Goal: Task Accomplishment & Management: Complete application form

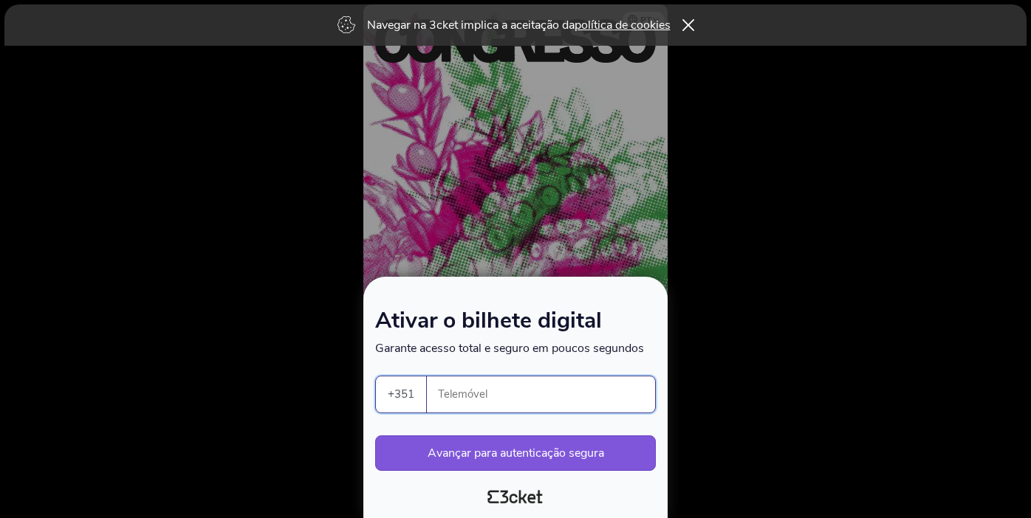
click at [485, 400] on input "Telemóvel" at bounding box center [547, 395] width 216 height 36
type input "910071419"
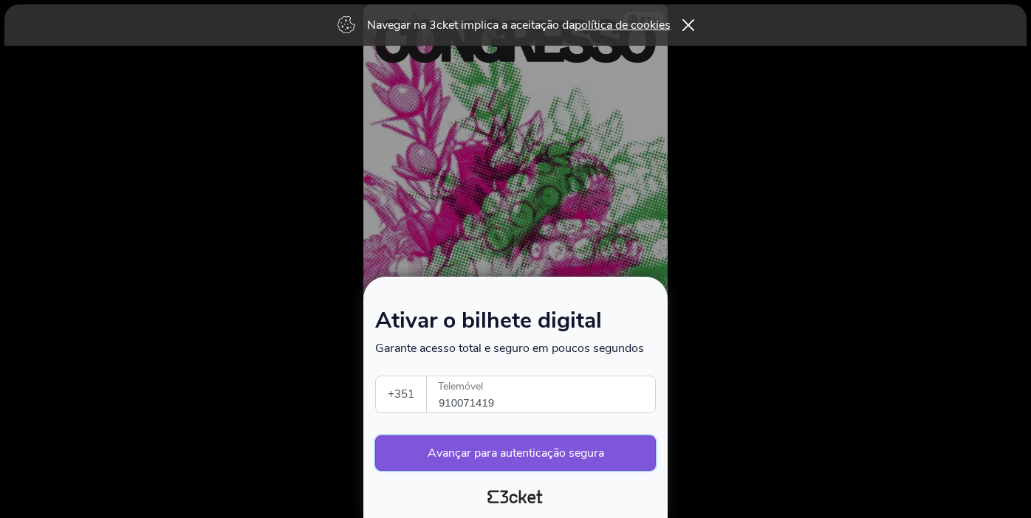
click at [605, 454] on button "Avançar para autenticação segura" at bounding box center [515, 453] width 281 height 35
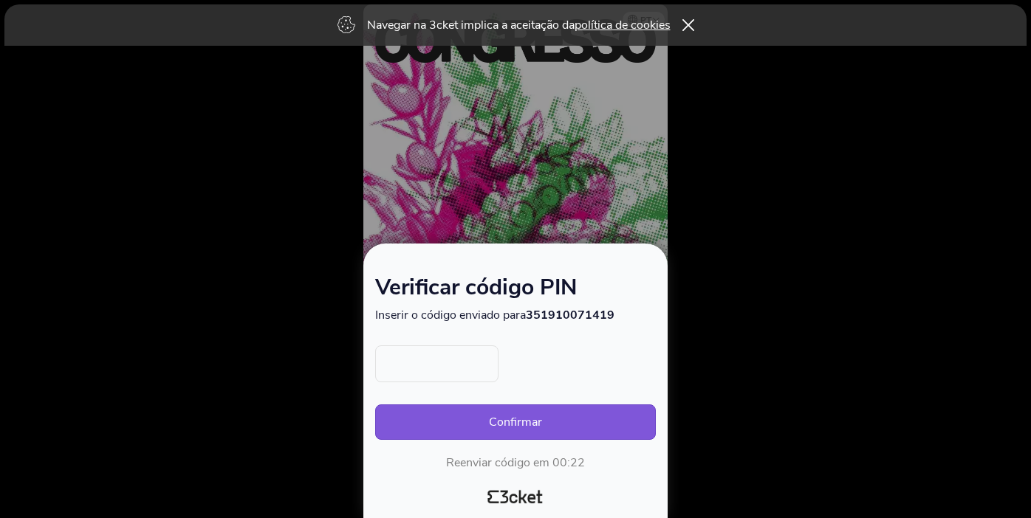
click at [464, 374] on input "text" at bounding box center [436, 364] width 123 height 37
type input "9984"
click at [466, 427] on button "Confirmar" at bounding box center [515, 422] width 281 height 35
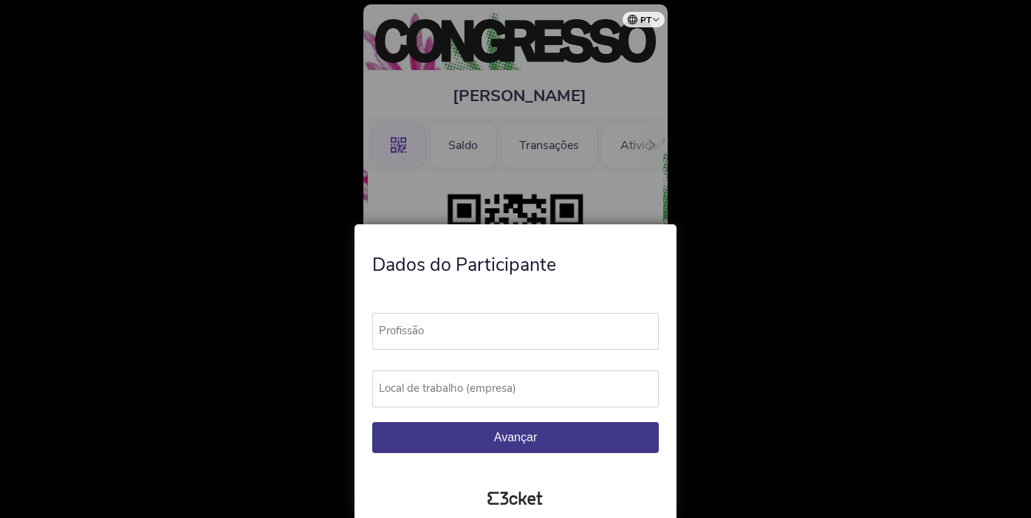
click at [467, 335] on label "Profissão" at bounding box center [522, 331] width 300 height 36
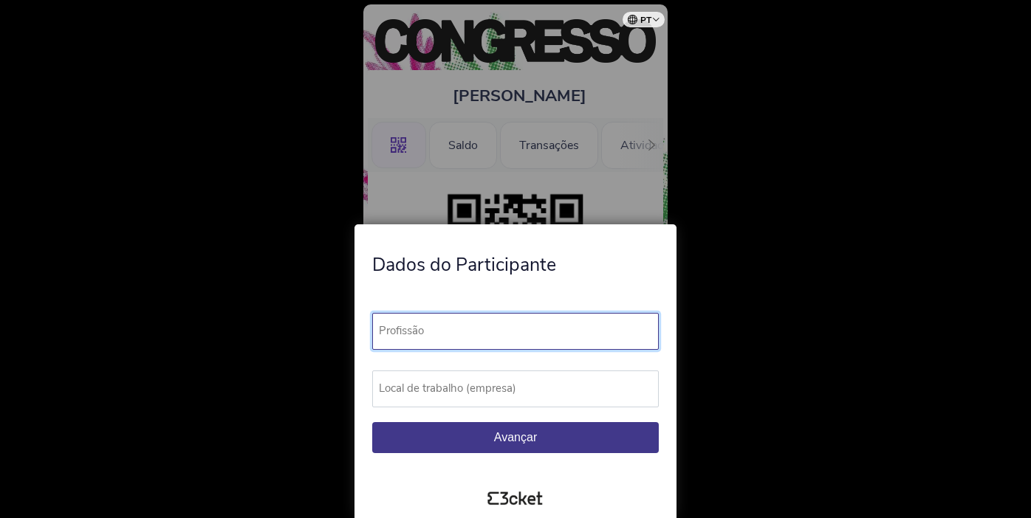
click at [467, 335] on input "Profissão" at bounding box center [515, 331] width 286 height 37
type input "Comunicadora"
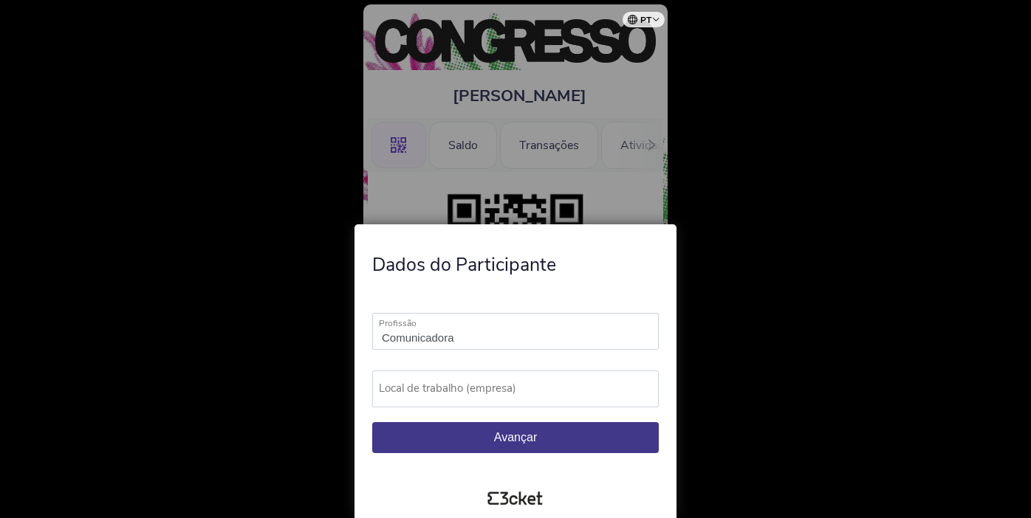
click at [494, 394] on label "Local de trabalho (empresa)" at bounding box center [522, 389] width 300 height 36
click at [494, 394] on input "Local de trabalho (empresa)" at bounding box center [515, 389] width 286 height 37
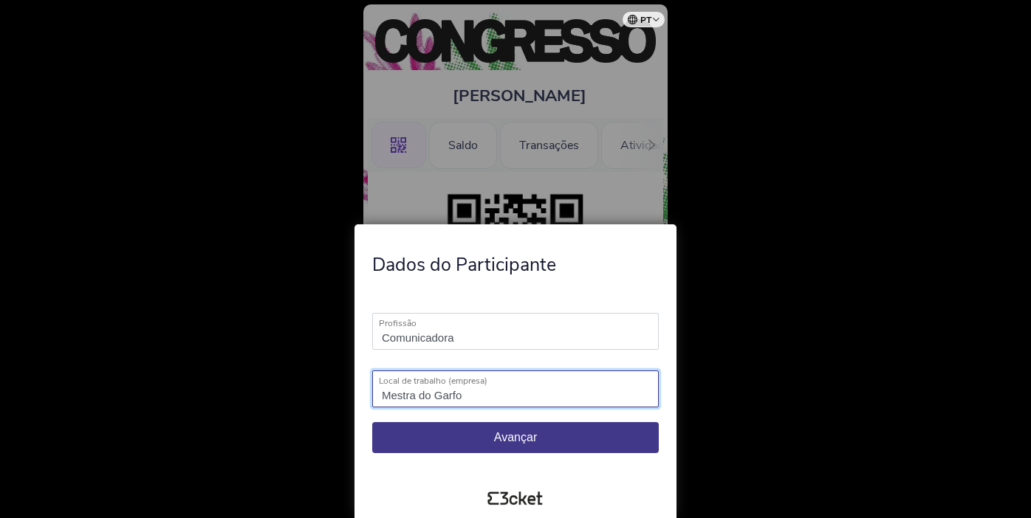
type input "Mestra do Garfo"
click at [496, 442] on span "Avançar" at bounding box center [515, 437] width 43 height 13
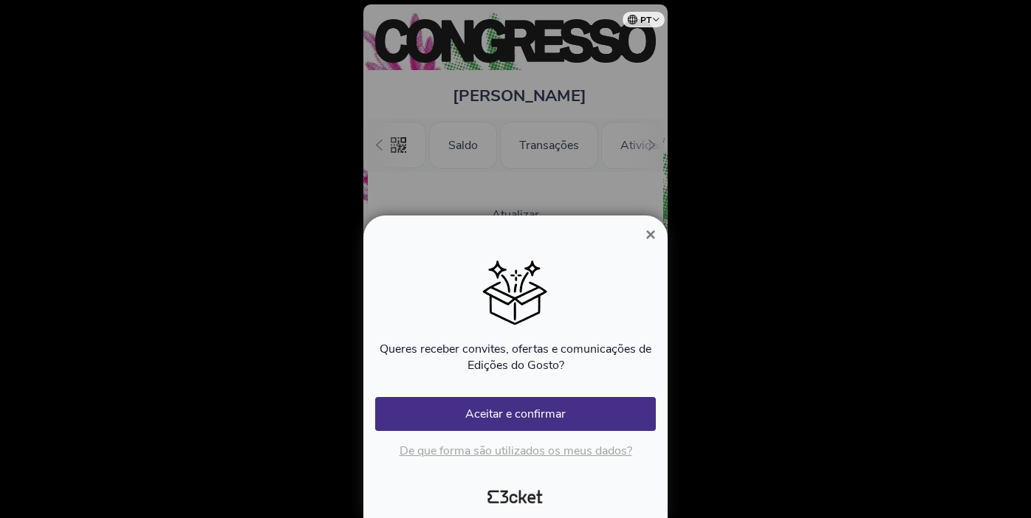
scroll to position [0, 133]
click at [484, 406] on button "Aceitar e confirmar" at bounding box center [515, 414] width 281 height 34
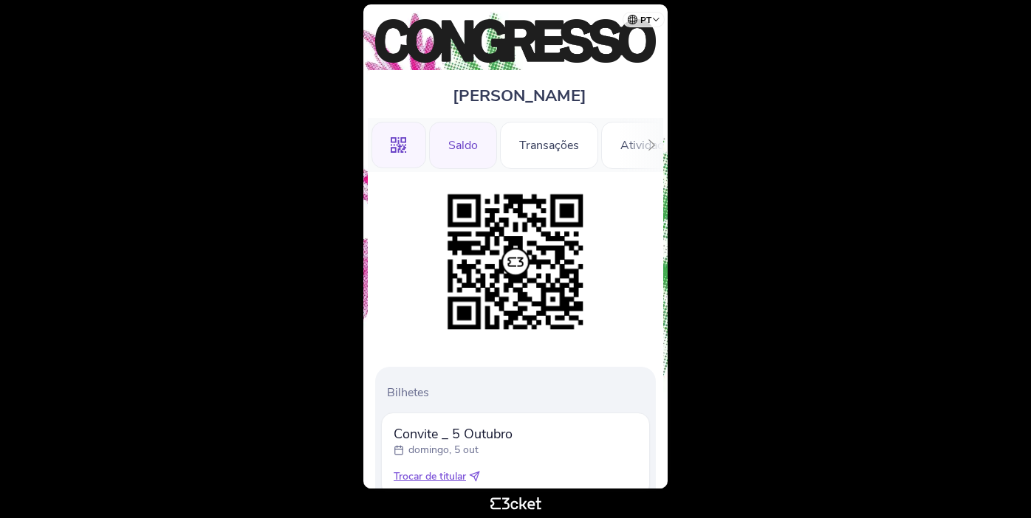
click at [460, 143] on div "Saldo" at bounding box center [463, 145] width 68 height 47
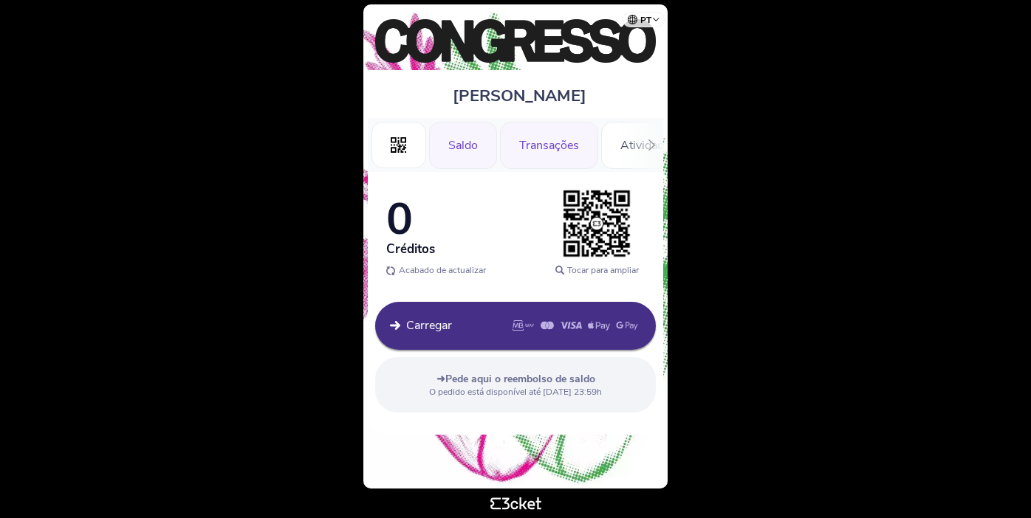
click at [549, 144] on div "Transações" at bounding box center [549, 145] width 98 height 47
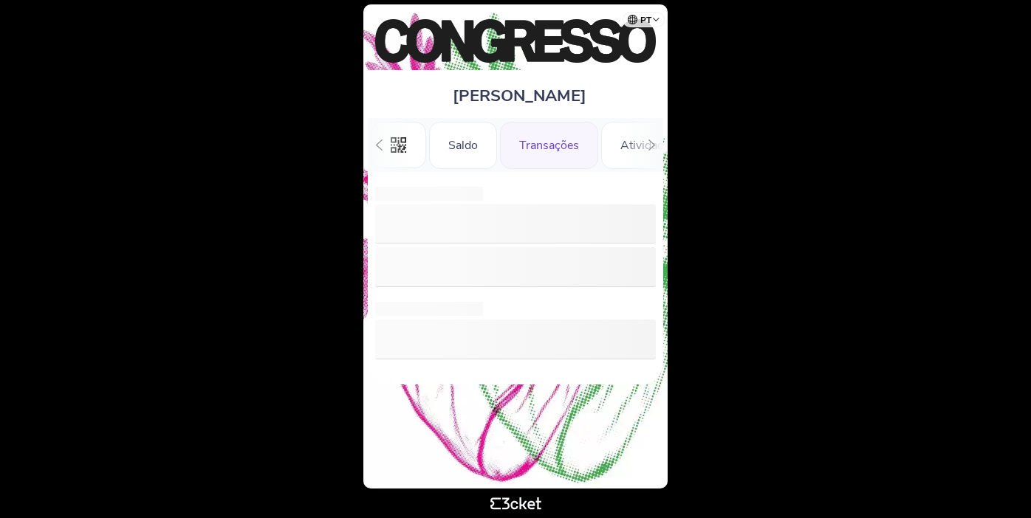
scroll to position [0, 33]
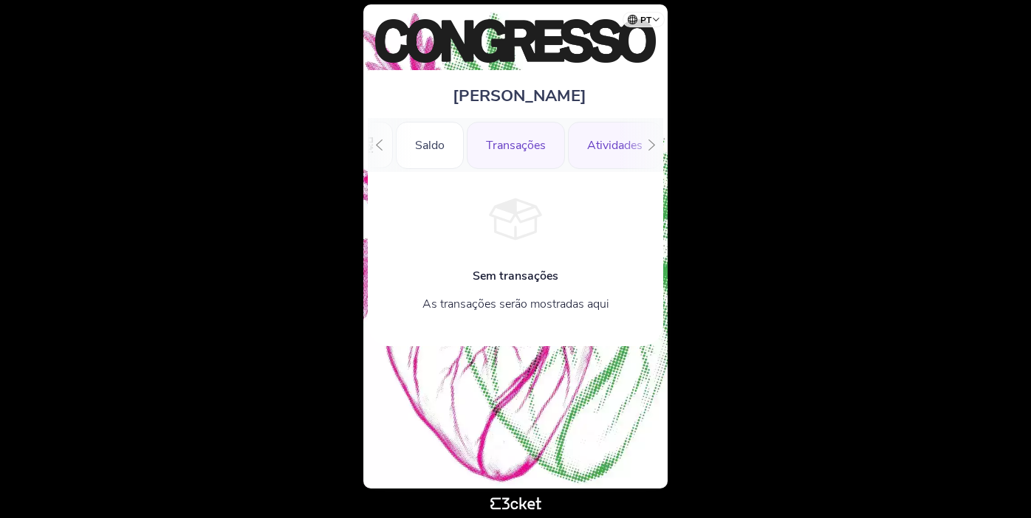
click at [598, 145] on div "Atividades" at bounding box center [615, 145] width 94 height 47
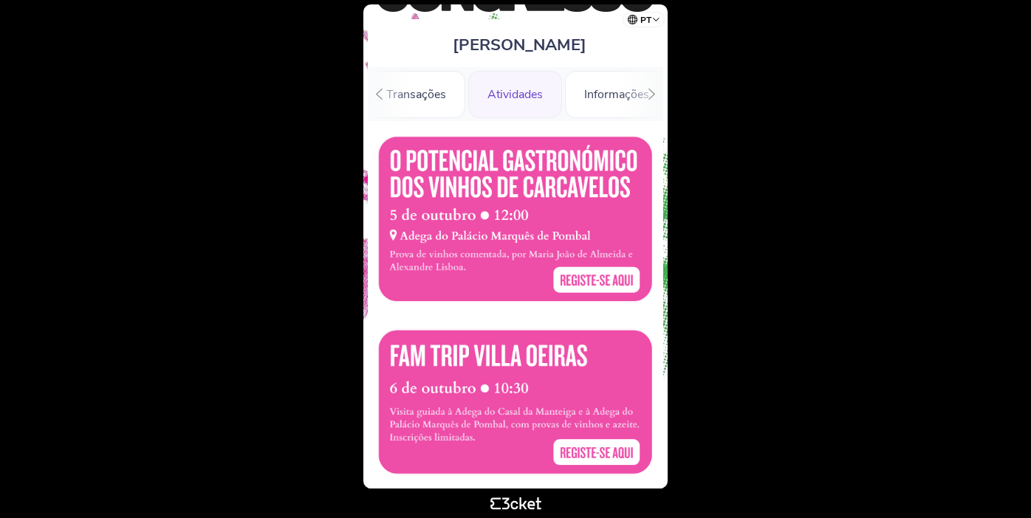
scroll to position [47, 0]
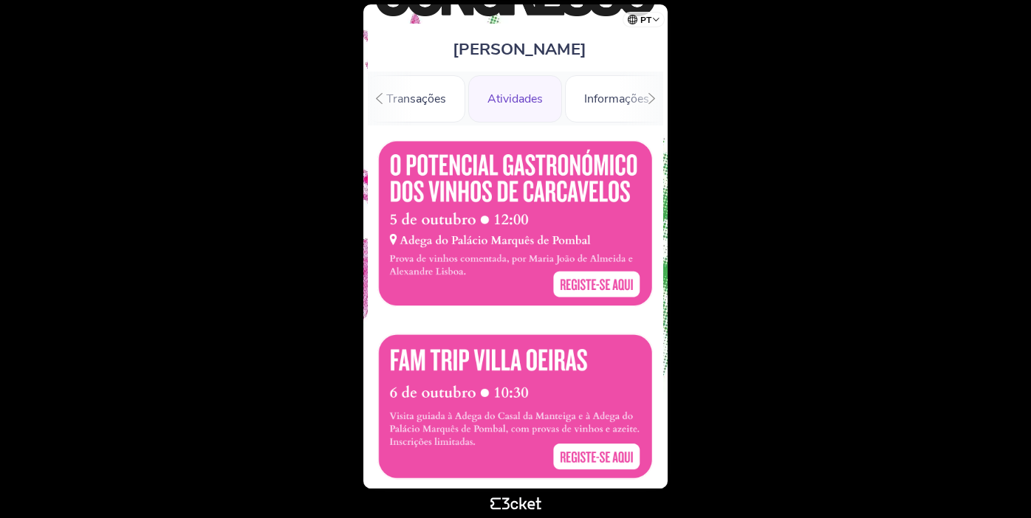
click at [519, 100] on div "Atividades" at bounding box center [515, 98] width 94 height 47
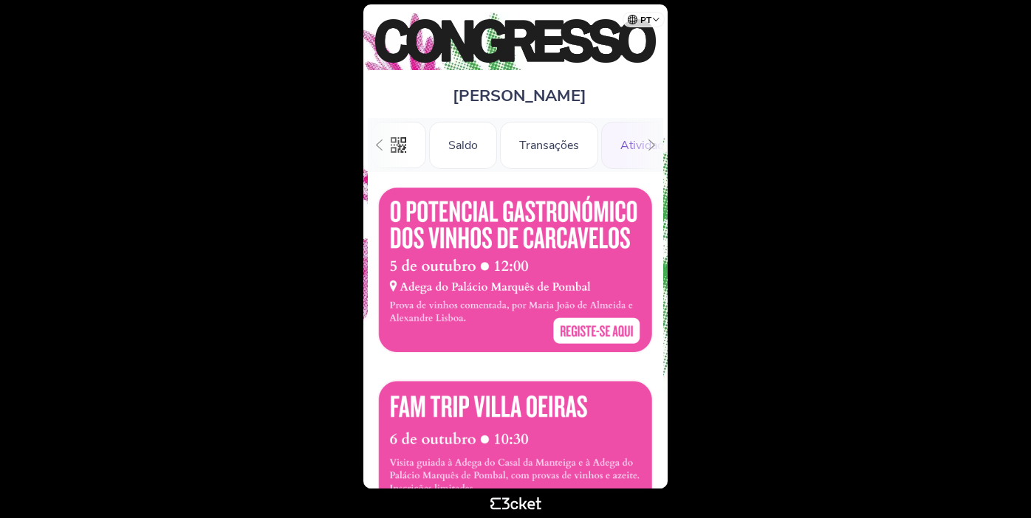
scroll to position [0, 133]
click at [590, 144] on div "Informações" at bounding box center [616, 145] width 103 height 47
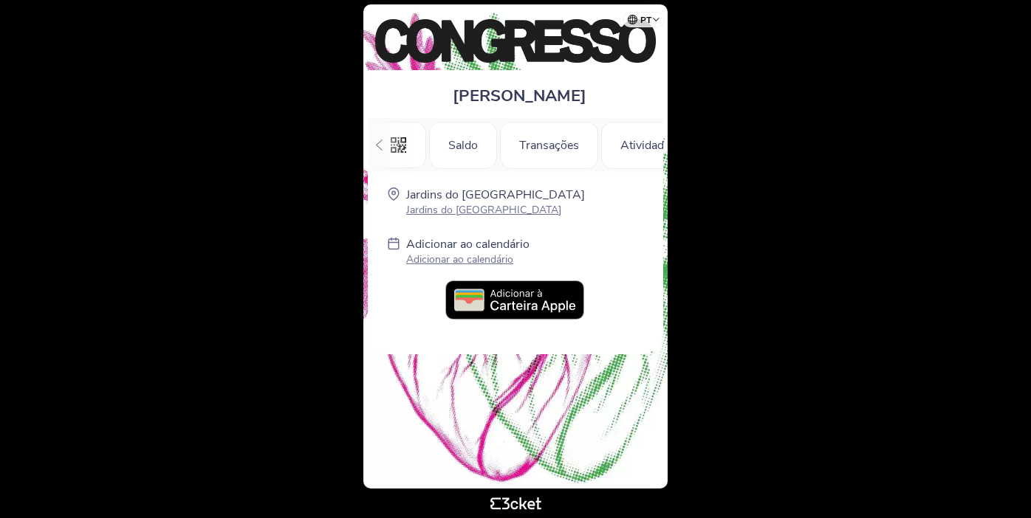
scroll to position [0, 142]
click at [414, 152] on div "Transações" at bounding box center [407, 145] width 98 height 47
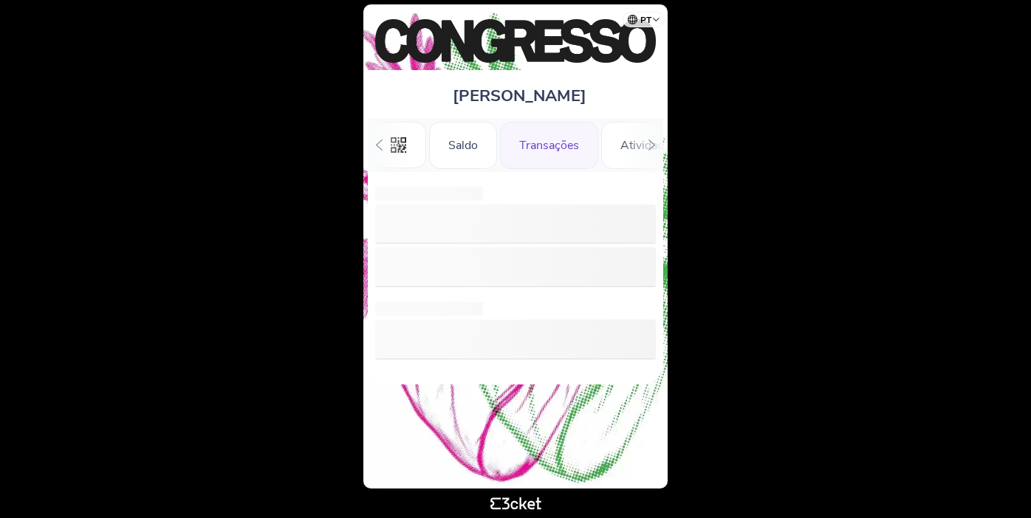
scroll to position [0, 33]
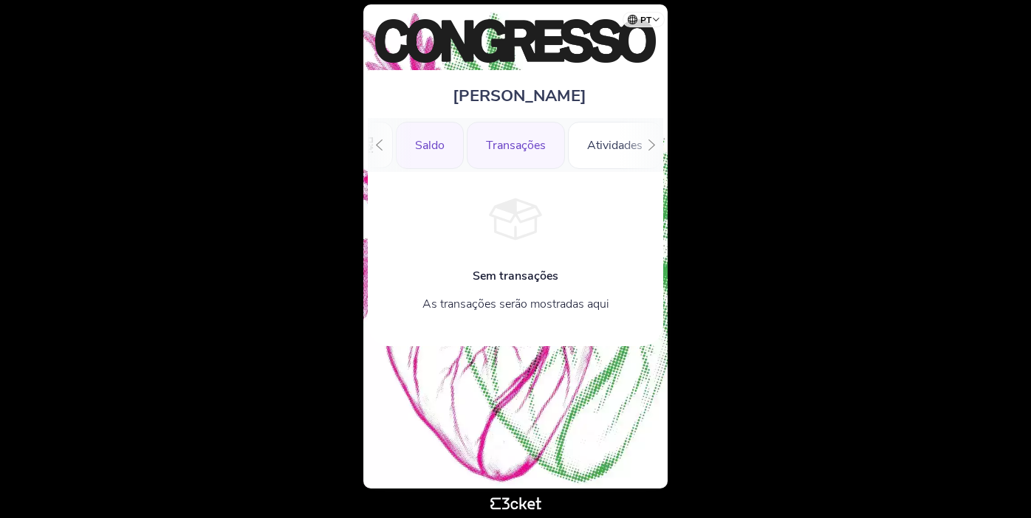
click at [416, 148] on div "Saldo" at bounding box center [430, 145] width 68 height 47
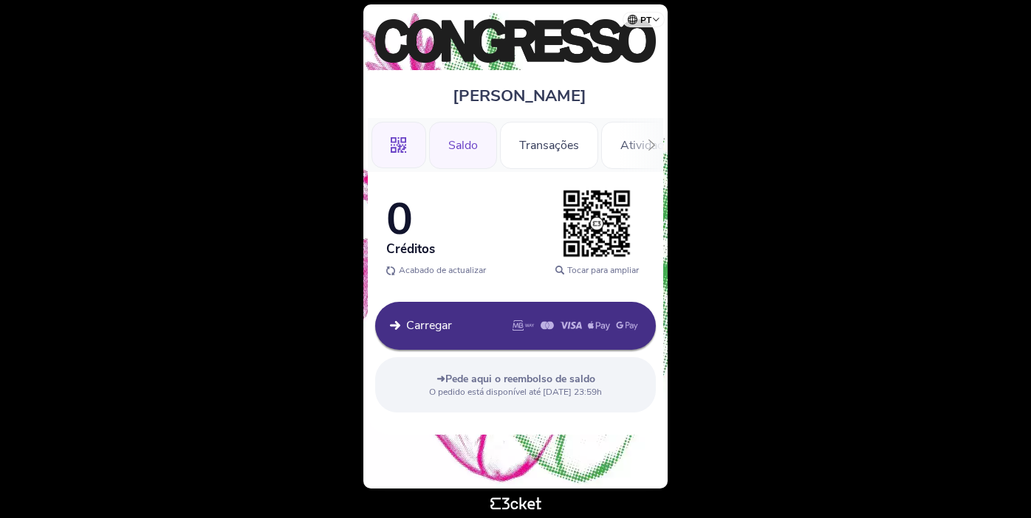
click at [401, 142] on icon at bounding box center [399, 145] width 16 height 16
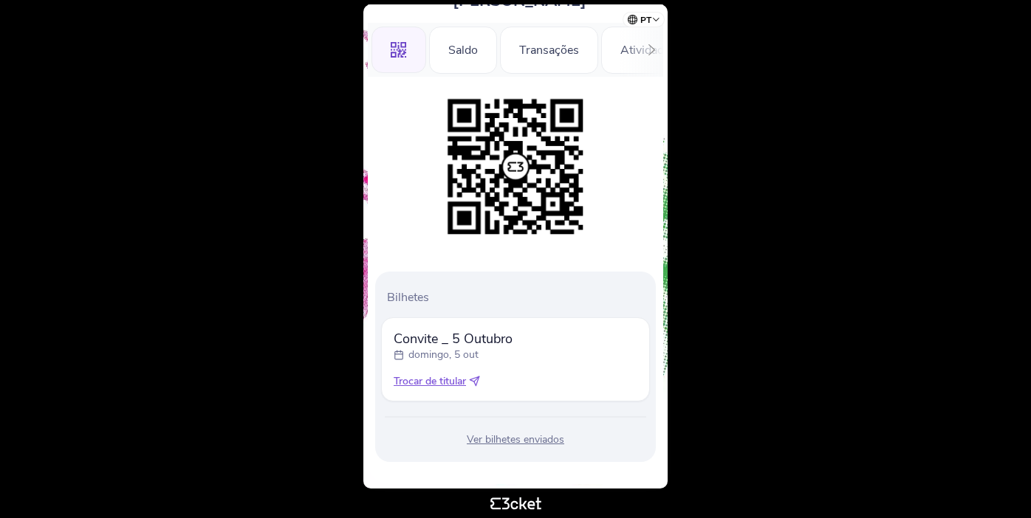
scroll to position [105, 0]
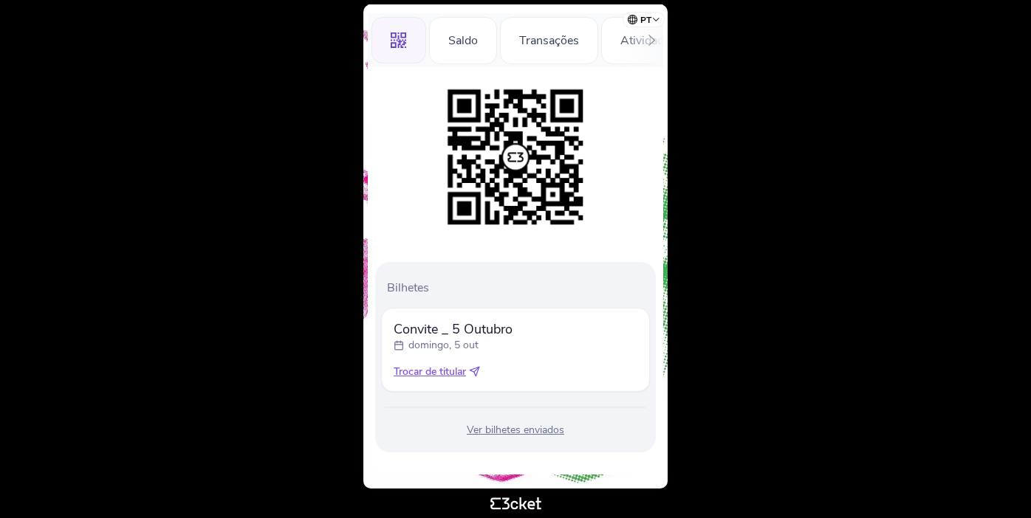
click at [526, 432] on div "Ver bilhetes enviados" at bounding box center [515, 430] width 269 height 15
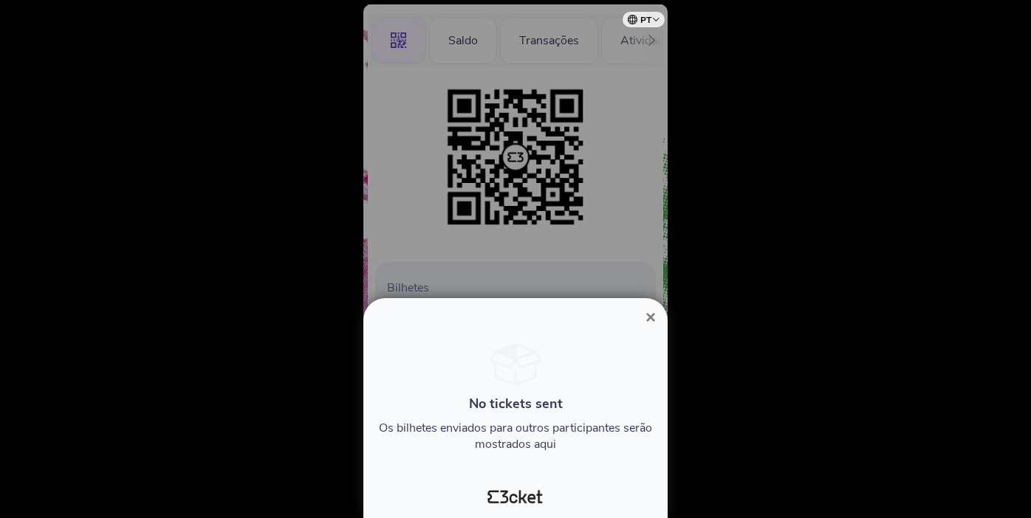
click at [653, 316] on span "×" at bounding box center [650, 317] width 10 height 20
